Goal: Task Accomplishment & Management: Manage account settings

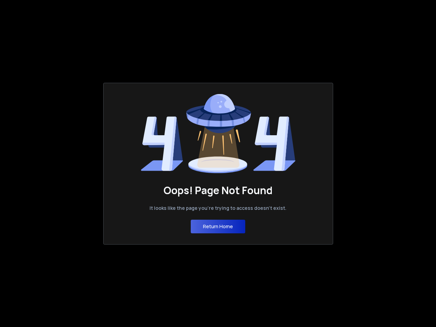
click at [218, 227] on button "Return Home" at bounding box center [218, 227] width 55 height 14
